Goal: Task Accomplishment & Management: Manage account settings

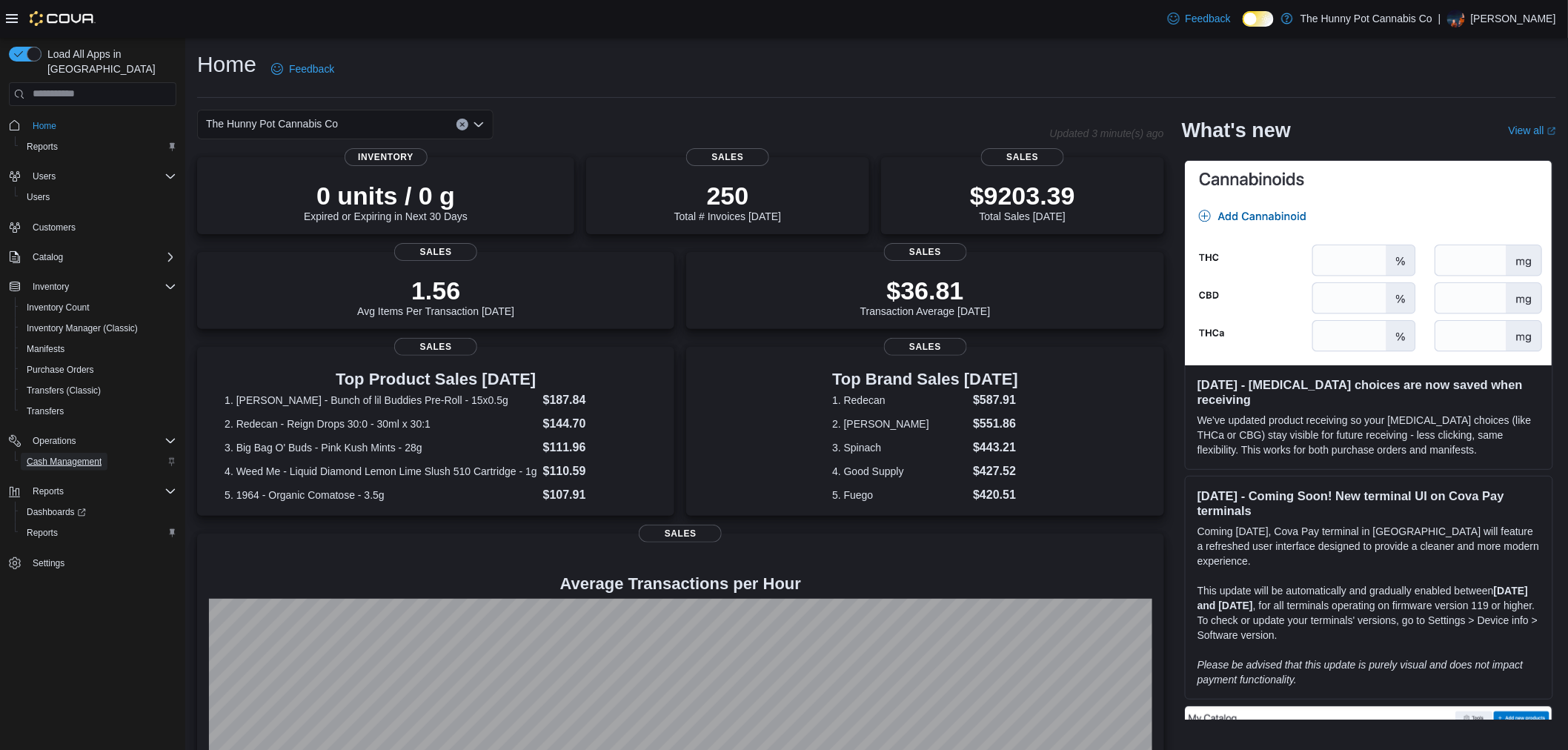
click at [72, 453] on span "Cash Management" at bounding box center [64, 461] width 75 height 18
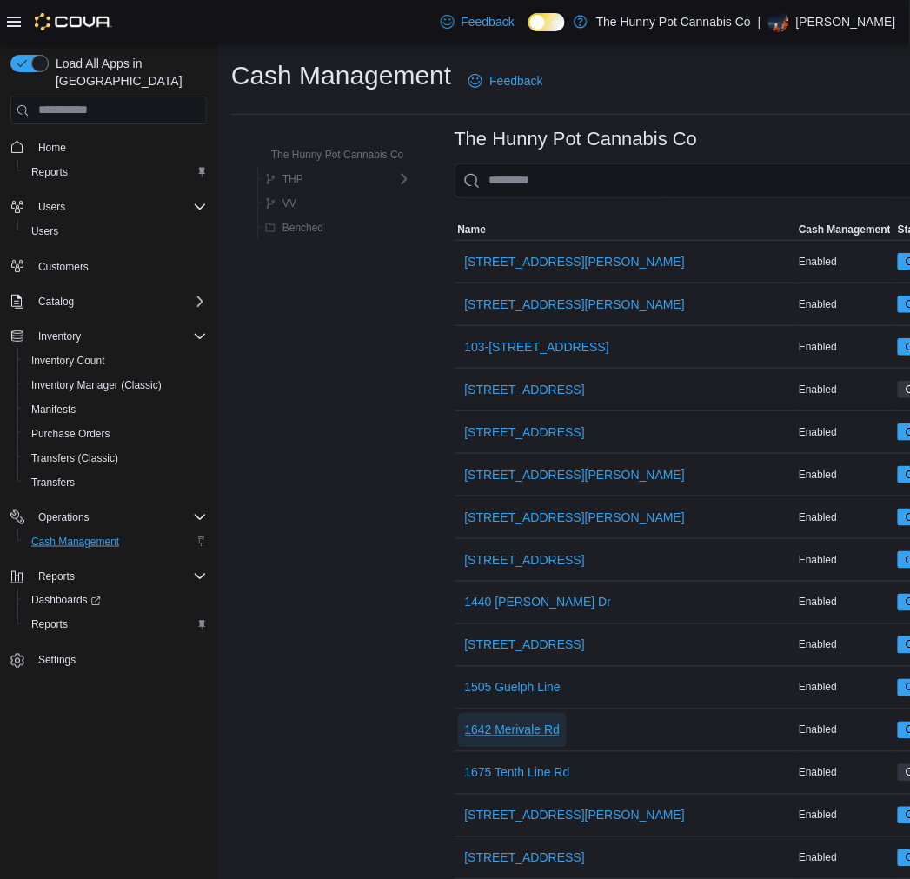
click at [506, 728] on span "1642 Merivale Rd" at bounding box center [513, 730] width 96 height 17
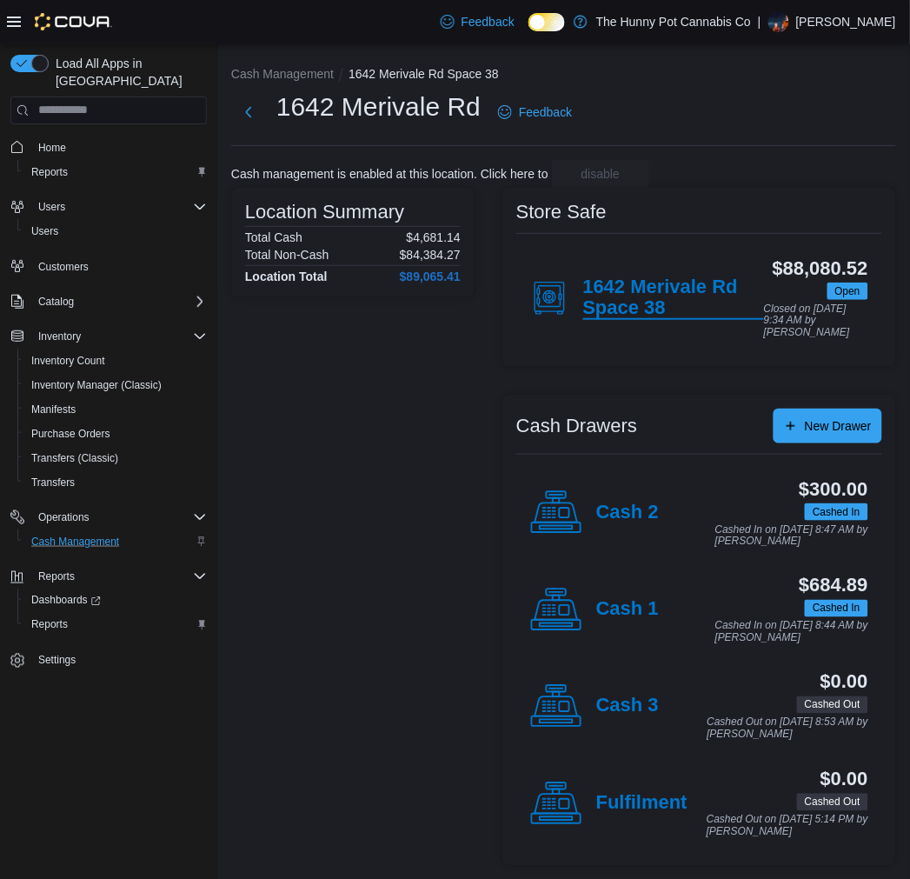
click at [622, 297] on h4 "1642 Merivale Rd Space 38" at bounding box center [674, 298] width 181 height 43
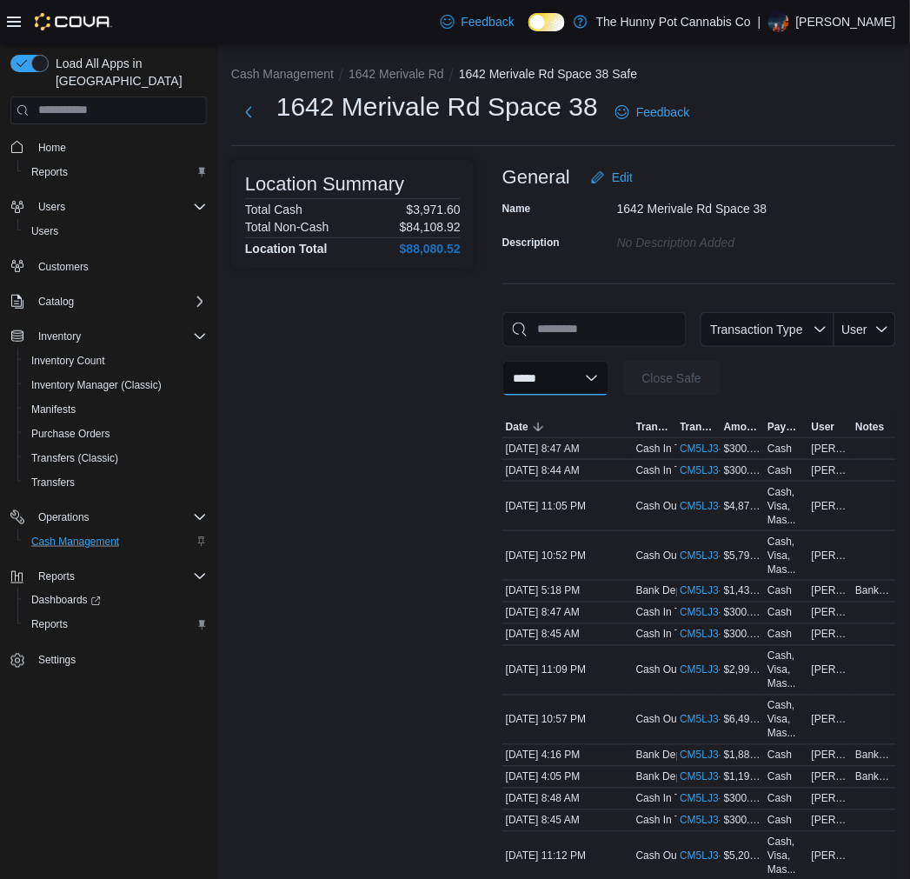
click at [570, 383] on select "**********" at bounding box center [556, 378] width 107 height 35
select select "**********"
click at [503, 361] on select "**********" at bounding box center [556, 378] width 107 height 35
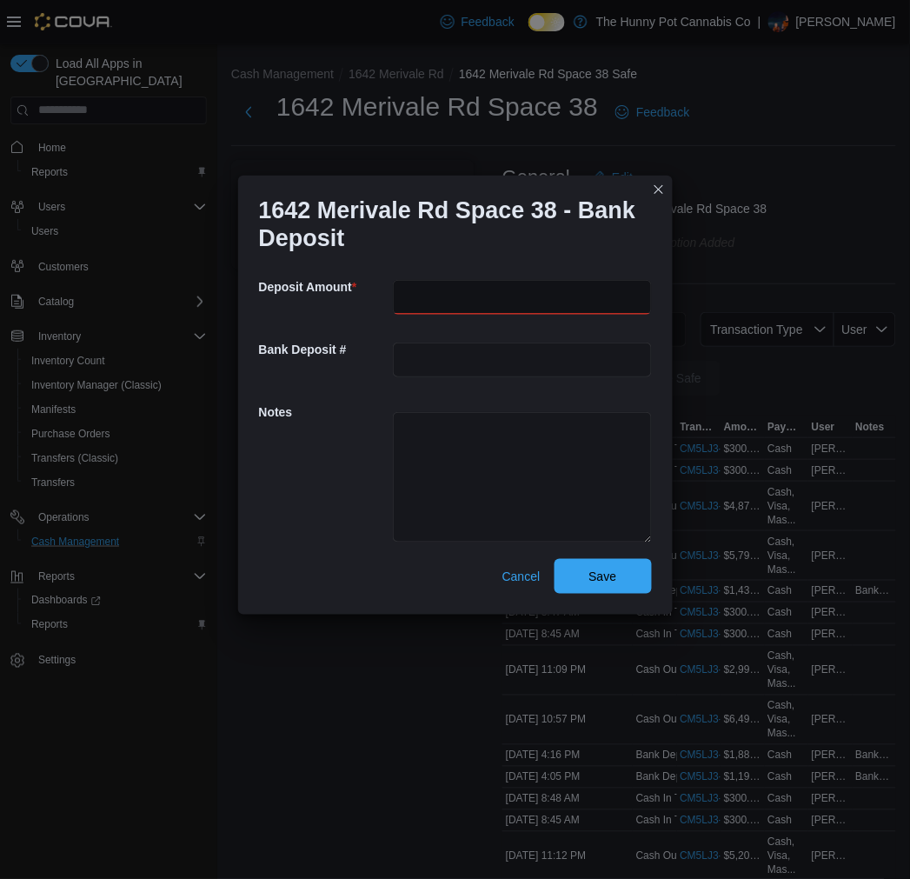
click at [449, 302] on input "number" at bounding box center [522, 297] width 259 height 35
click at [435, 418] on textarea at bounding box center [522, 477] width 259 height 130
type textarea "*"
click at [524, 574] on span "Cancel" at bounding box center [522, 576] width 38 height 17
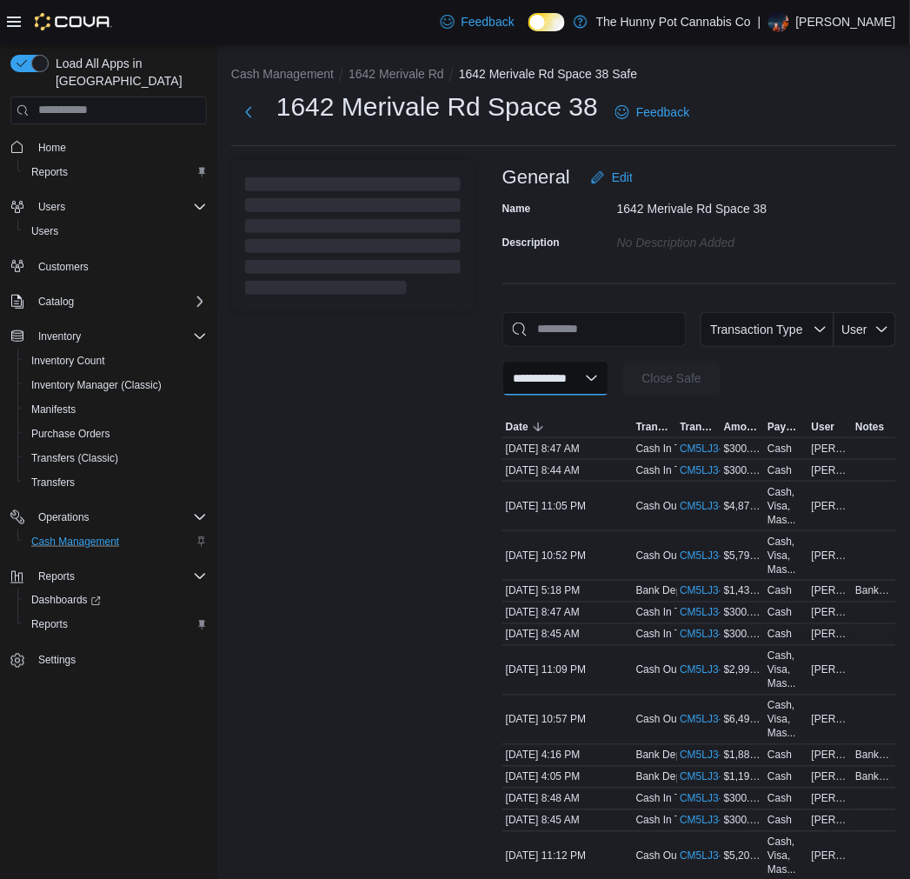
select select
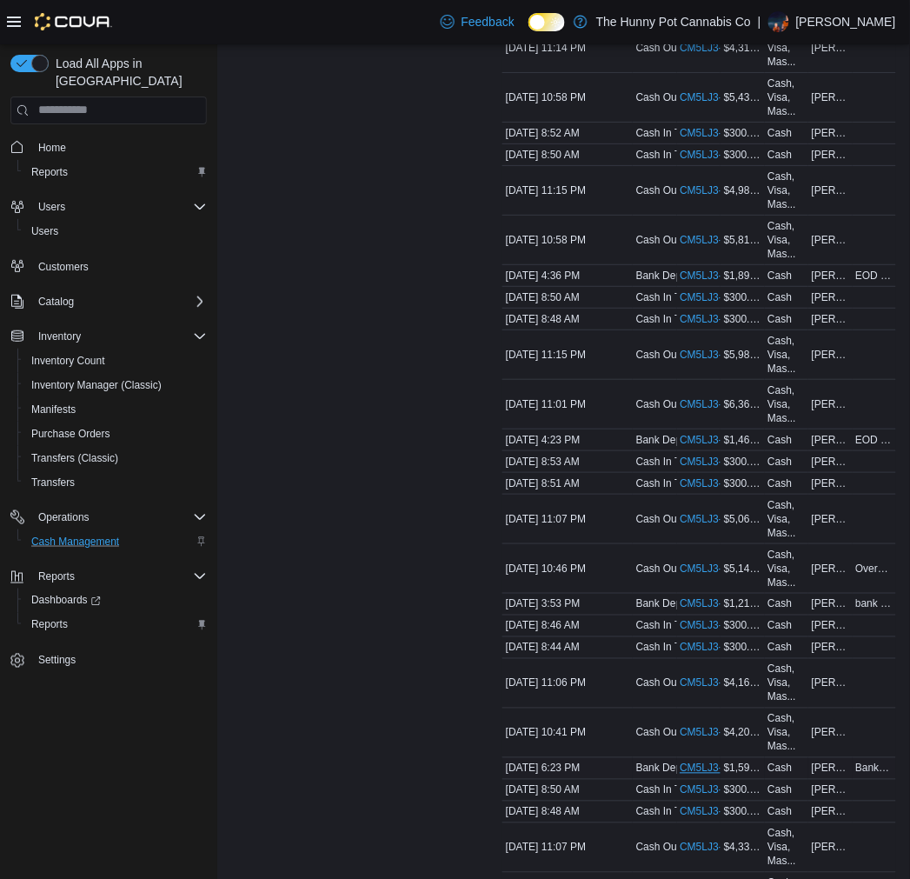
scroll to position [1256, 0]
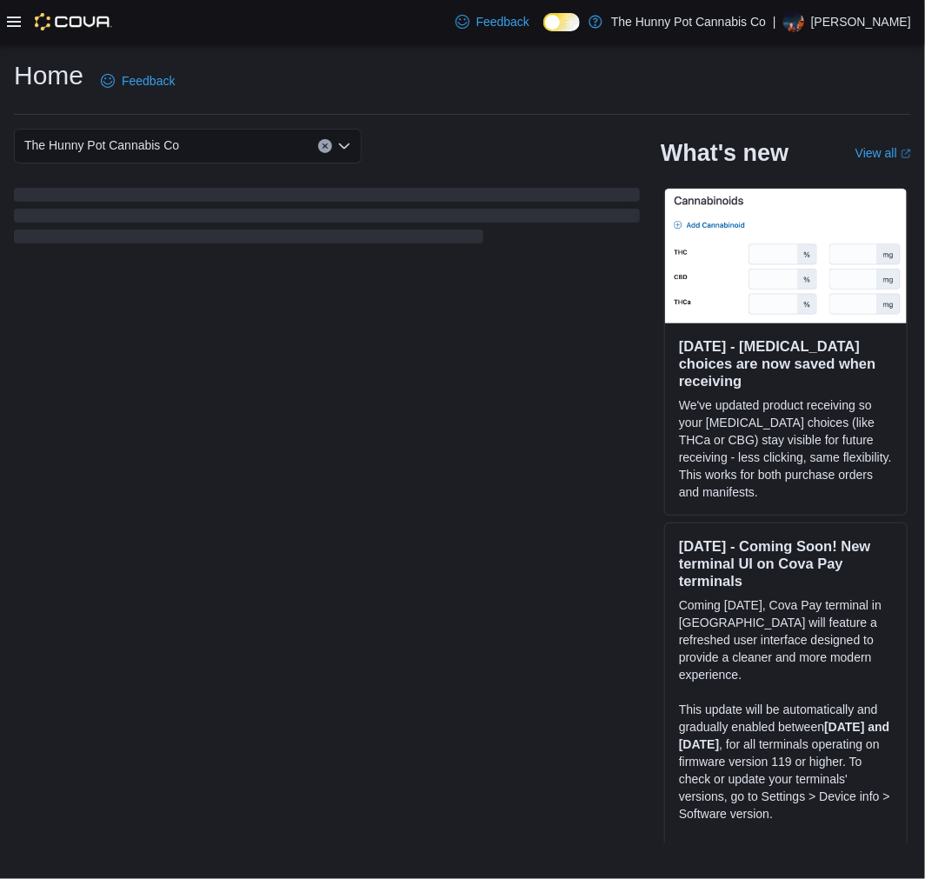
click at [22, 21] on div at bounding box center [59, 21] width 105 height 17
click at [15, 21] on icon at bounding box center [14, 22] width 14 height 10
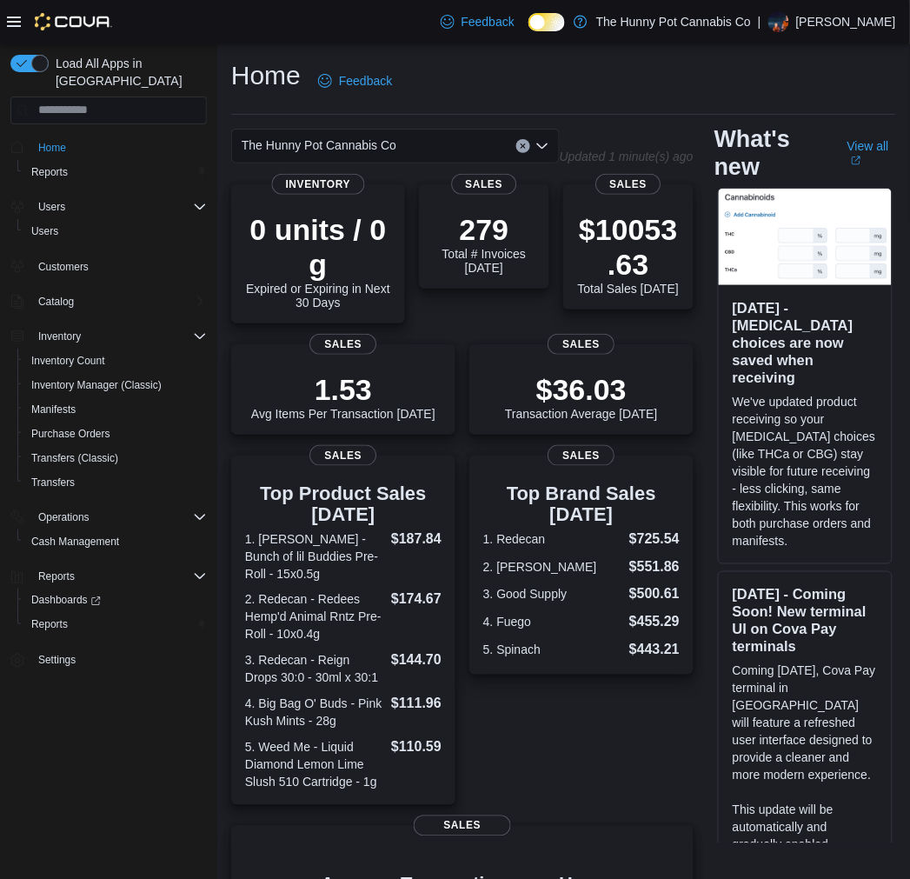
click at [837, 24] on p "[PERSON_NAME]" at bounding box center [847, 21] width 100 height 21
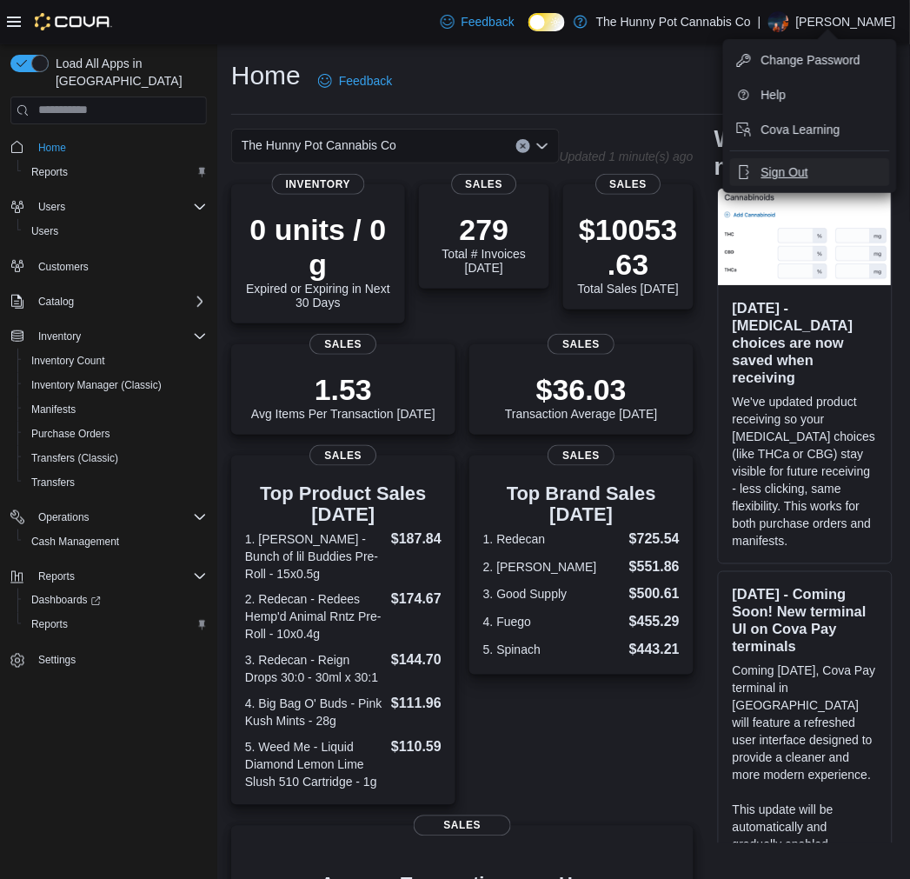
click at [795, 168] on span "Sign Out" at bounding box center [785, 171] width 47 height 17
